Goal: Information Seeking & Learning: Understand process/instructions

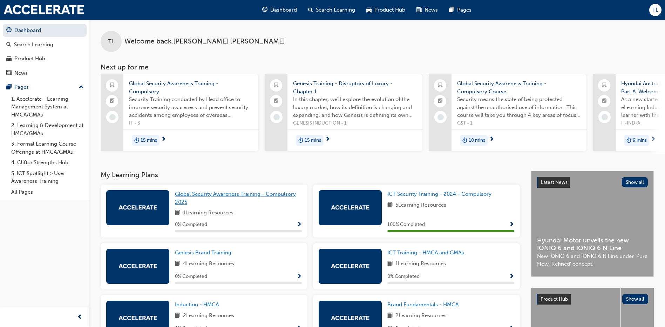
click at [206, 199] on span "Global Security Awareness Training - Compulsory 2025" at bounding box center [235, 198] width 121 height 14
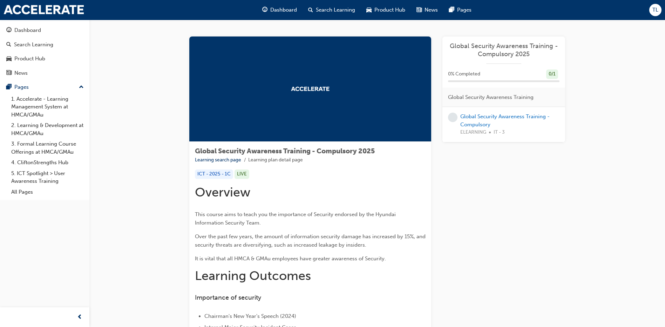
click at [308, 90] on img at bounding box center [310, 89] width 39 height 5
click at [307, 87] on img at bounding box center [310, 89] width 39 height 5
click at [220, 175] on div "ICT - 2025 - 1C" at bounding box center [214, 173] width 38 height 9
click at [311, 89] on img at bounding box center [310, 89] width 39 height 5
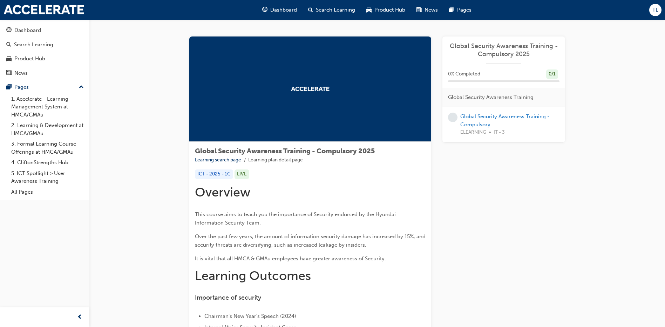
click at [311, 89] on img at bounding box center [310, 89] width 39 height 5
click at [310, 83] on div at bounding box center [310, 88] width 242 height 105
click at [309, 89] on img at bounding box center [310, 89] width 39 height 5
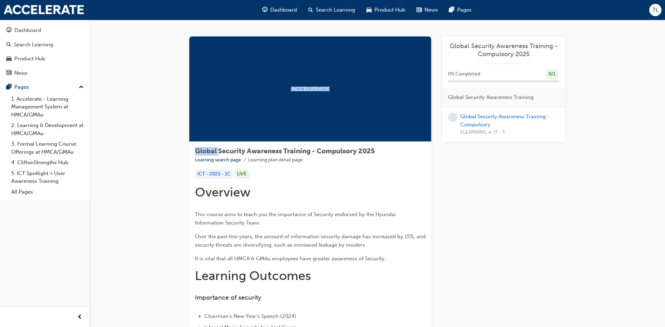
click at [309, 89] on img at bounding box center [310, 89] width 39 height 5
click at [34, 45] on div "Search Learning" at bounding box center [33, 45] width 39 height 8
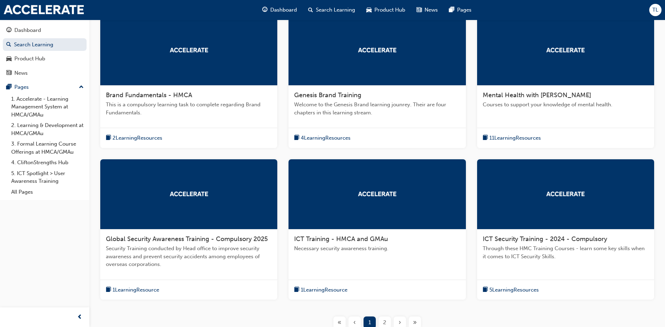
scroll to position [205, 0]
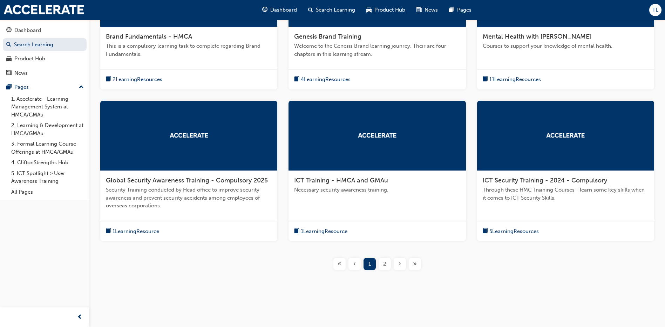
click at [140, 230] on span "1 Learning Resource" at bounding box center [136, 231] width 47 height 8
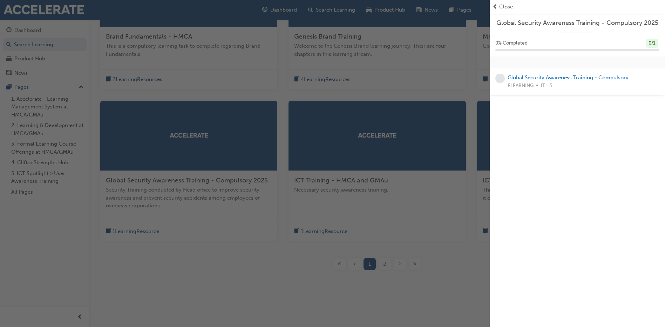
click at [515, 127] on div "Global Security Awareness Training - Compulsory 2025 0 % Completed 0 / 1 Global…" at bounding box center [577, 163] width 175 height 327
click at [195, 296] on div "button" at bounding box center [245, 163] width 490 height 327
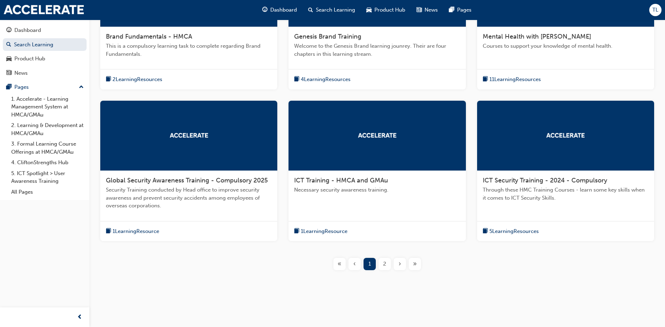
click at [205, 278] on div "Brand Fundamentals - HMCA This is a compulsory learning task to complete regard…" at bounding box center [377, 119] width 553 height 325
click at [119, 232] on span "1 Learning Resource" at bounding box center [136, 231] width 47 height 8
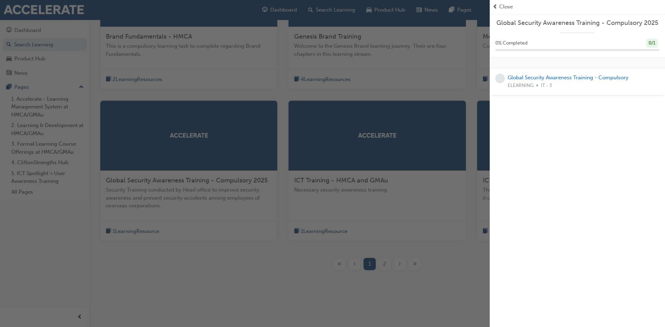
click at [564, 201] on div "Global Security Awareness Training - Compulsory 2025 0 % Completed 0 / 1 Global…" at bounding box center [577, 163] width 175 height 327
drag, startPoint x: 264, startPoint y: 60, endPoint x: 386, endPoint y: 121, distance: 136.6
click at [386, 121] on div "button" at bounding box center [245, 163] width 490 height 327
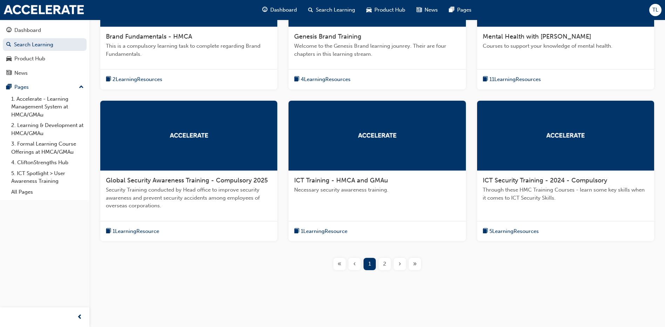
click at [179, 279] on div "Brand Fundamentals - HMCA This is a compulsory learning task to complete regard…" at bounding box center [377, 119] width 553 height 325
click at [177, 133] on img at bounding box center [189, 135] width 39 height 5
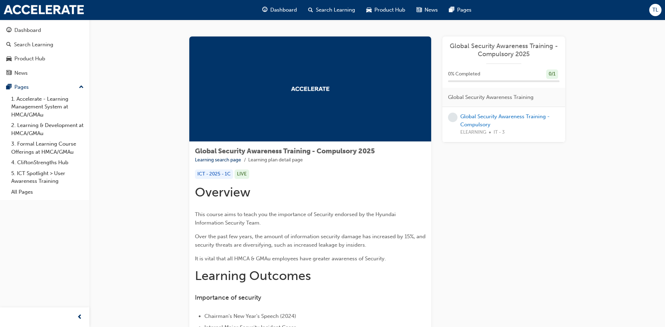
click at [318, 87] on img at bounding box center [310, 89] width 39 height 5
click at [481, 72] on div "0 % Completed 0 / 1" at bounding box center [504, 73] width 112 height 9
click at [542, 73] on div "0 % Completed 0 / 1" at bounding box center [504, 73] width 112 height 9
click at [519, 44] on span "Global Security Awareness Training - Compulsory 2025" at bounding box center [504, 50] width 112 height 16
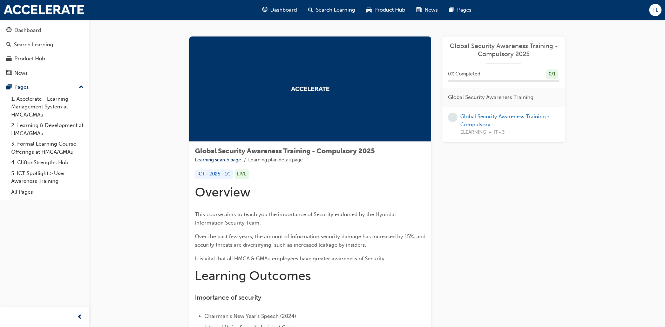
click at [524, 67] on div "Global Security Awareness Training - Compulsory 2025 0 % Completed 0 / 1 Global…" at bounding box center [504, 89] width 123 height 106
click at [489, 98] on span "Global Security Awareness Training" at bounding box center [491, 97] width 86 height 8
click at [483, 118] on link "Global Security Awareness Training - Compulsory" at bounding box center [504, 120] width 89 height 14
click at [243, 174] on div "LIVE" at bounding box center [242, 173] width 15 height 9
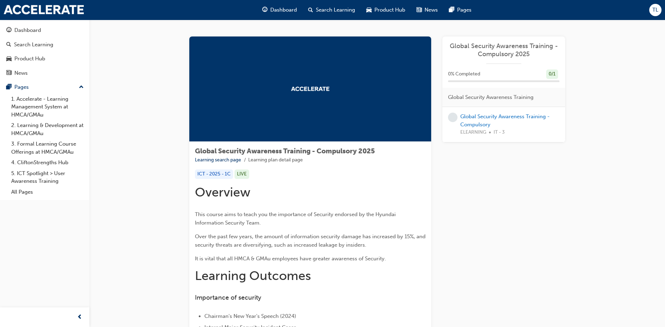
drag, startPoint x: 243, startPoint y: 174, endPoint x: 222, endPoint y: 174, distance: 21.7
click at [222, 174] on div "ICT - 2025 - 1C" at bounding box center [214, 173] width 38 height 9
click at [319, 84] on div at bounding box center [310, 88] width 242 height 105
click at [316, 89] on img at bounding box center [310, 89] width 39 height 5
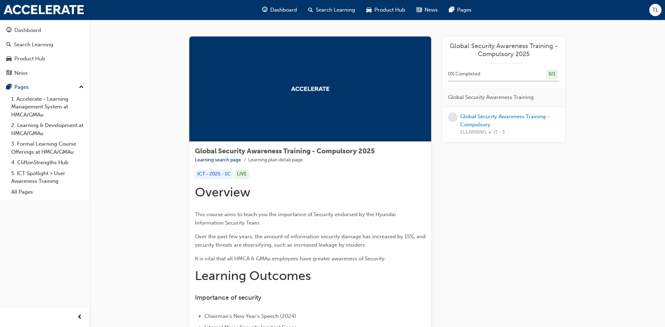
click at [316, 89] on img at bounding box center [310, 89] width 39 height 5
click at [22, 101] on link "1. Accelerate - Learning Management System at HMCA/GMAu" at bounding box center [47, 107] width 78 height 27
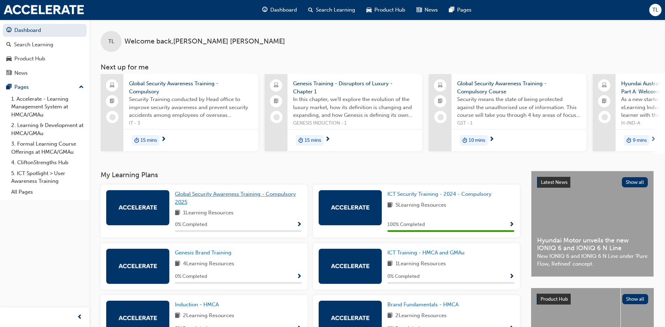
click at [224, 198] on span "Global Security Awareness Training - Compulsory 2025" at bounding box center [235, 198] width 121 height 14
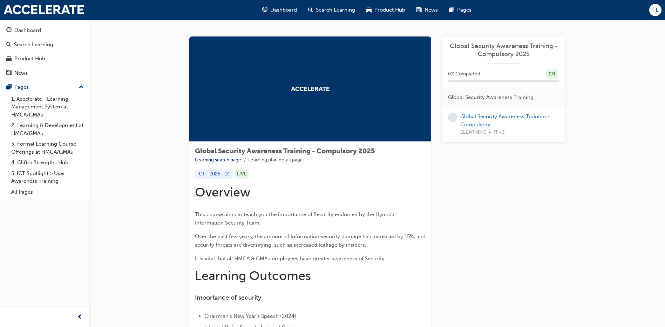
click at [311, 133] on div at bounding box center [310, 88] width 242 height 105
click at [308, 87] on img at bounding box center [310, 89] width 39 height 5
click at [273, 83] on div at bounding box center [310, 88] width 242 height 105
click at [317, 87] on img at bounding box center [310, 89] width 39 height 5
drag, startPoint x: 317, startPoint y: 87, endPoint x: 320, endPoint y: 91, distance: 5.0
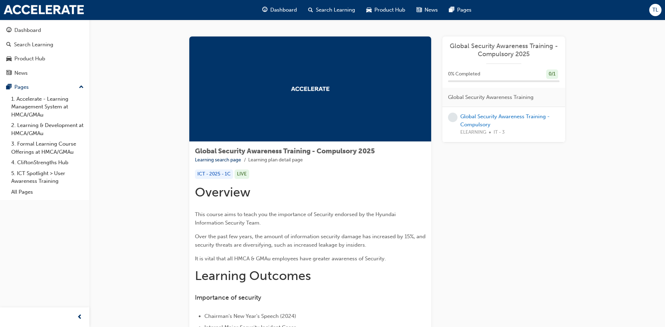
click at [319, 93] on div at bounding box center [310, 88] width 242 height 105
click at [151, 133] on div "Global Security Awareness Training - Compulsory 2025 Learning search page Learn…" at bounding box center [377, 284] width 576 height 529
